Goal: Information Seeking & Learning: Learn about a topic

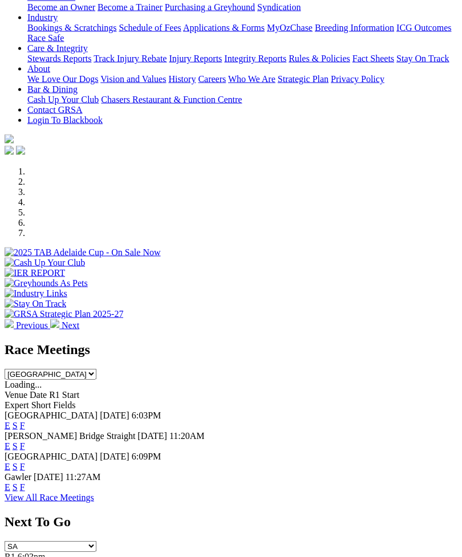
scroll to position [215, 0]
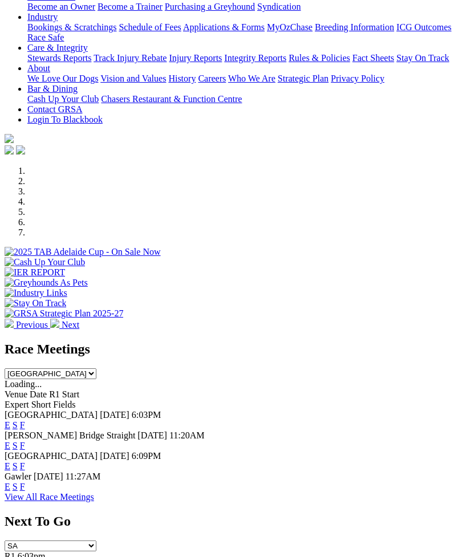
click at [25, 420] on link "F" at bounding box center [22, 425] width 5 height 10
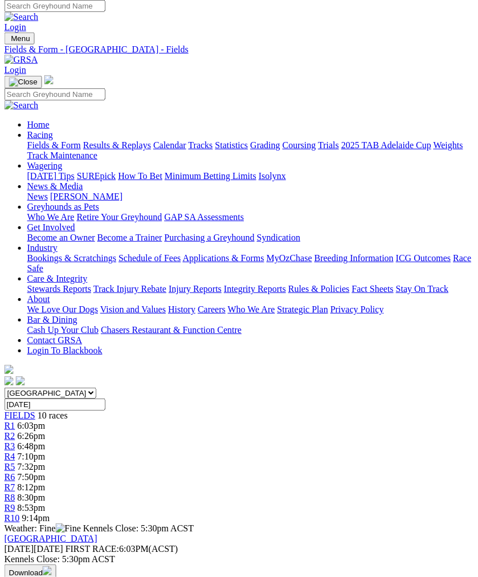
scroll to position [0, 9]
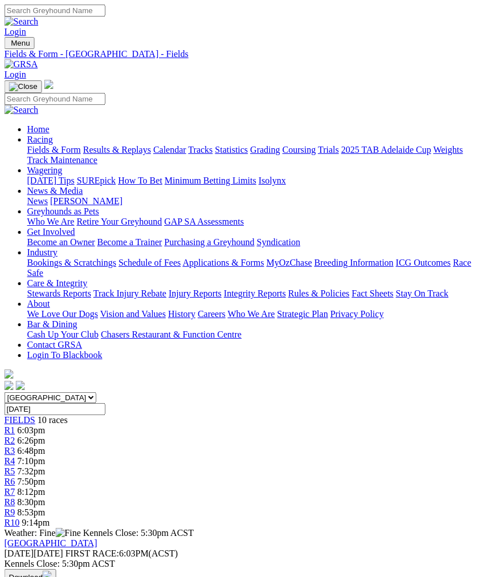
click at [46, 456] on span "7:10pm" at bounding box center [32, 461] width 28 height 10
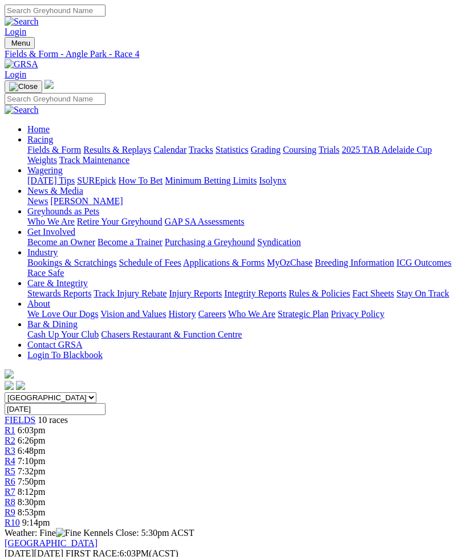
click at [9, 46] on img "Toggle navigation" at bounding box center [9, 46] width 0 height 0
click at [189, 154] on link "Tracks" at bounding box center [201, 150] width 25 height 10
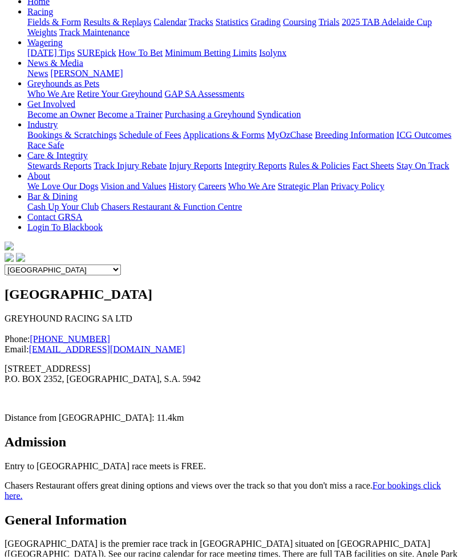
scroll to position [112, 0]
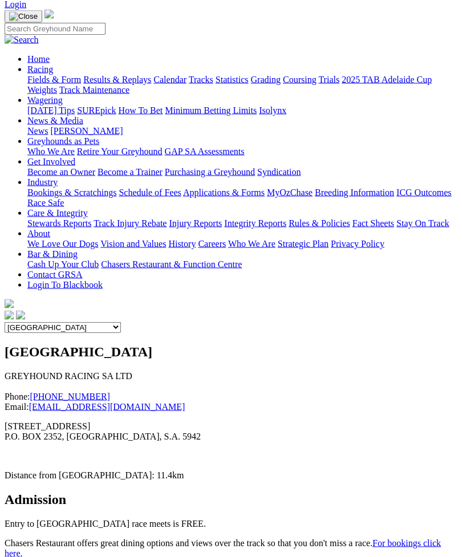
scroll to position [0, 0]
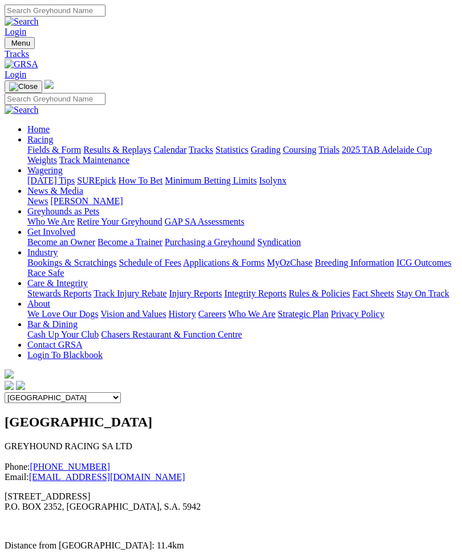
click at [121, 392] on select "Angle Park Gawler [GEOGRAPHIC_DATA] [PERSON_NAME][GEOGRAPHIC_DATA] [US_STATE] G…" at bounding box center [63, 397] width 116 height 11
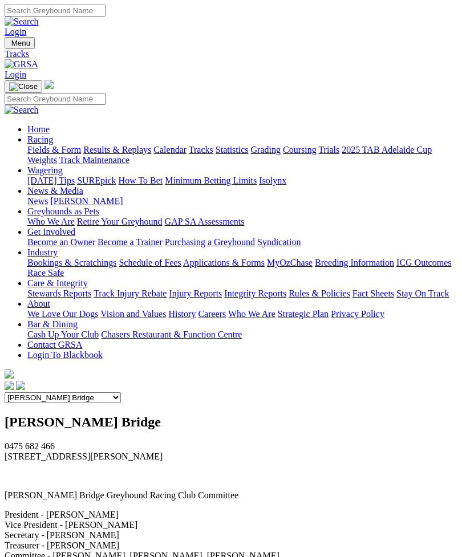
click at [121, 392] on select "Angle Park Gawler Mount Gambier Murray Bridge Virginia GOTBA Coursing" at bounding box center [63, 397] width 116 height 11
select select "3"
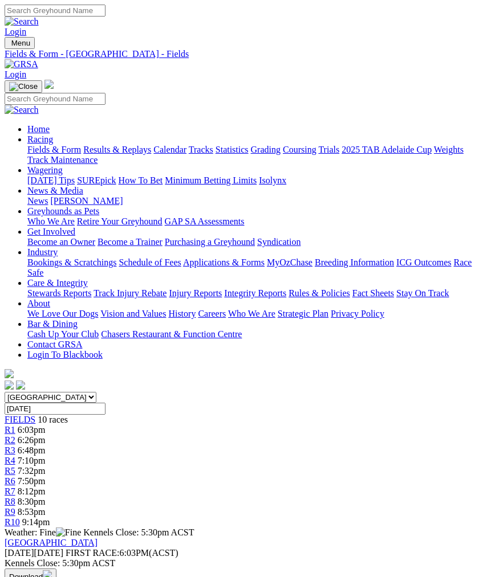
scroll to position [0, 9]
click at [9, 46] on img "Toggle navigation" at bounding box center [9, 46] width 0 height 0
click at [99, 154] on link "Results & Replays" at bounding box center [117, 150] width 68 height 10
